Goal: Transaction & Acquisition: Download file/media

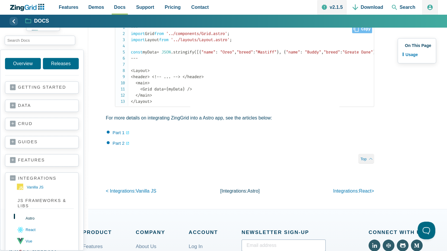
scroll to position [364, 0]
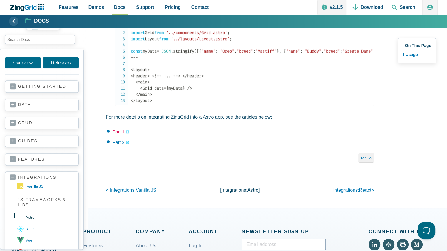
click at [120, 135] on link "Part 1" at bounding box center [121, 131] width 17 height 7
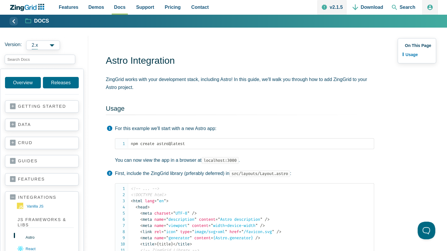
click at [38, 24] on strong "Docs" at bounding box center [41, 21] width 15 height 5
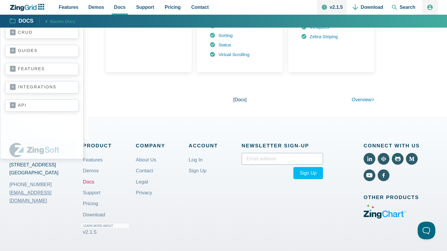
scroll to position [474, 0]
click at [148, 96] on div "App Content" at bounding box center [150, 103] width 89 height 14
click at [145, 97] on div "App Content" at bounding box center [150, 103] width 89 height 14
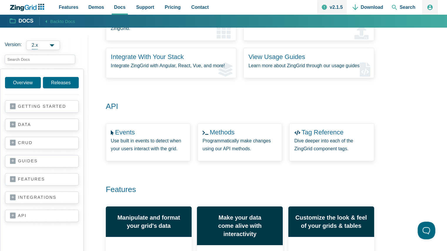
scroll to position [112, 0]
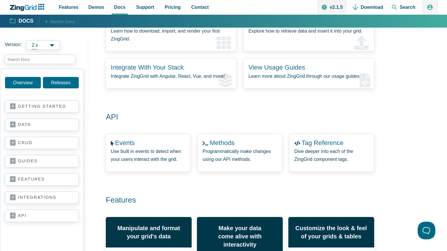
click at [21, 7] on icon "ZingChart Logo. Click to return to the homepage" at bounding box center [17, 8] width 14 height 6
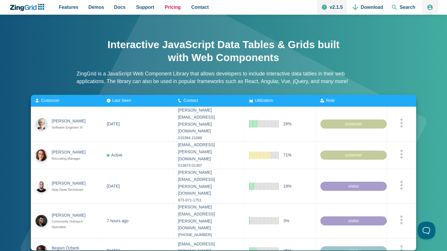
click at [168, 8] on span "Pricing" at bounding box center [173, 7] width 16 height 8
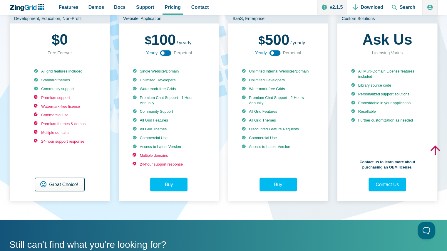
click at [59, 182] on link "Get Started Great Choice!" at bounding box center [60, 185] width 50 height 14
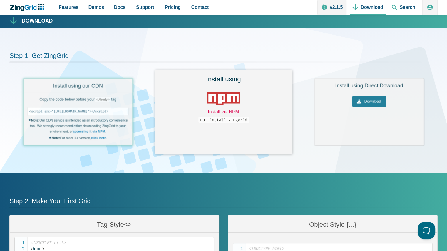
click at [239, 113] on link "Install via NPM" at bounding box center [223, 111] width 31 height 5
